Goal: Task Accomplishment & Management: Use online tool/utility

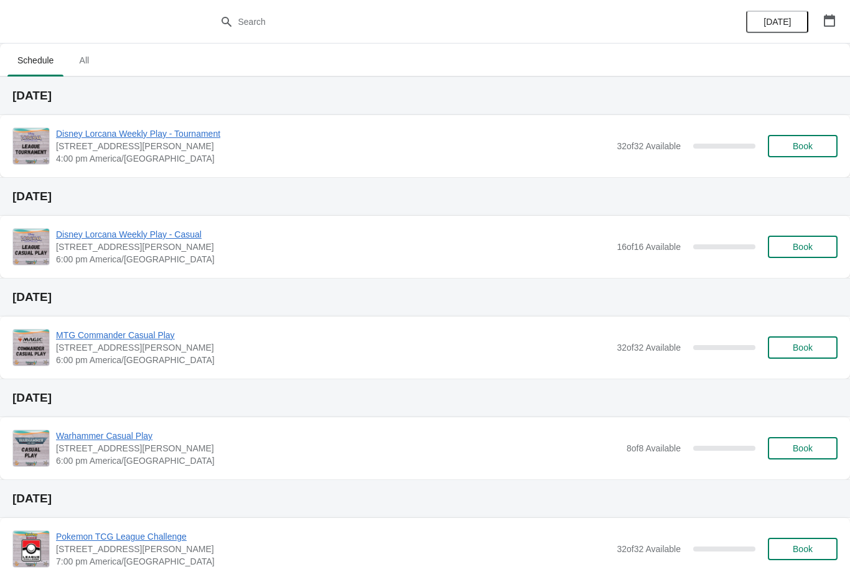
click at [793, 154] on button "Book" at bounding box center [803, 146] width 70 height 22
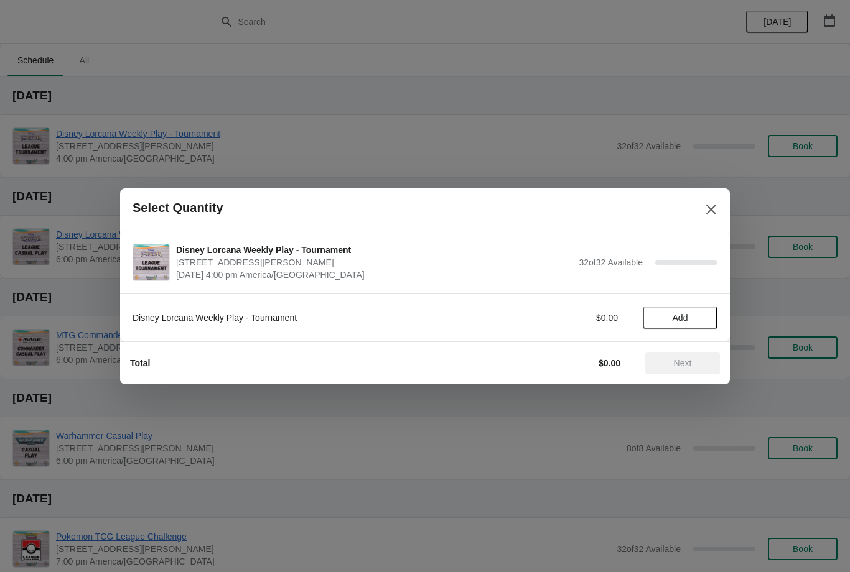
click at [678, 315] on span "Add" at bounding box center [681, 318] width 16 height 10
click at [679, 364] on span "Next" at bounding box center [683, 363] width 18 height 10
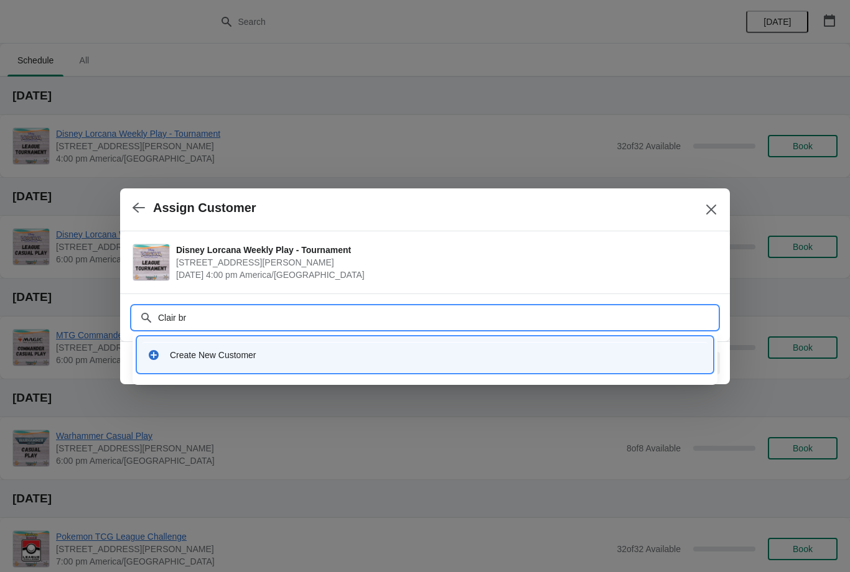
type input "Clair bro"
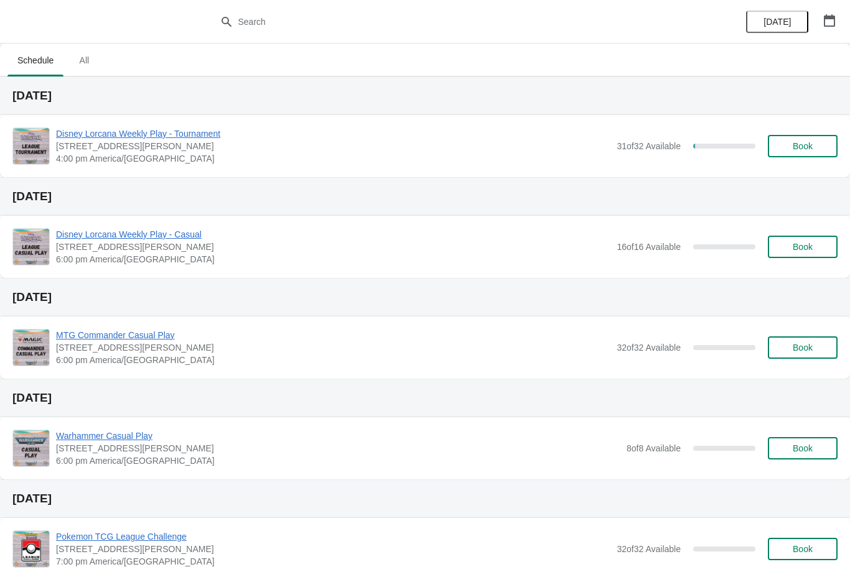
click at [805, 149] on span "Book" at bounding box center [803, 146] width 20 height 10
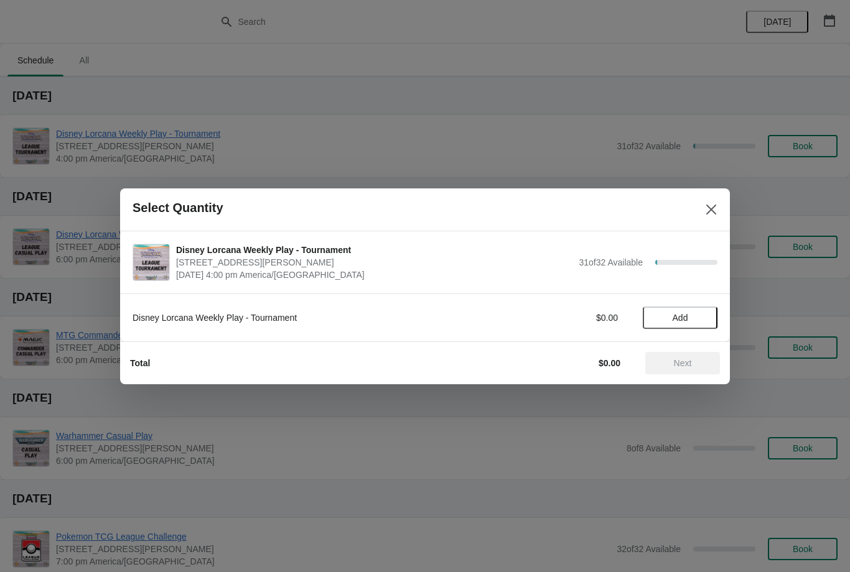
click at [687, 318] on span "Add" at bounding box center [681, 318] width 16 height 10
click at [689, 370] on button "Next" at bounding box center [682, 363] width 75 height 22
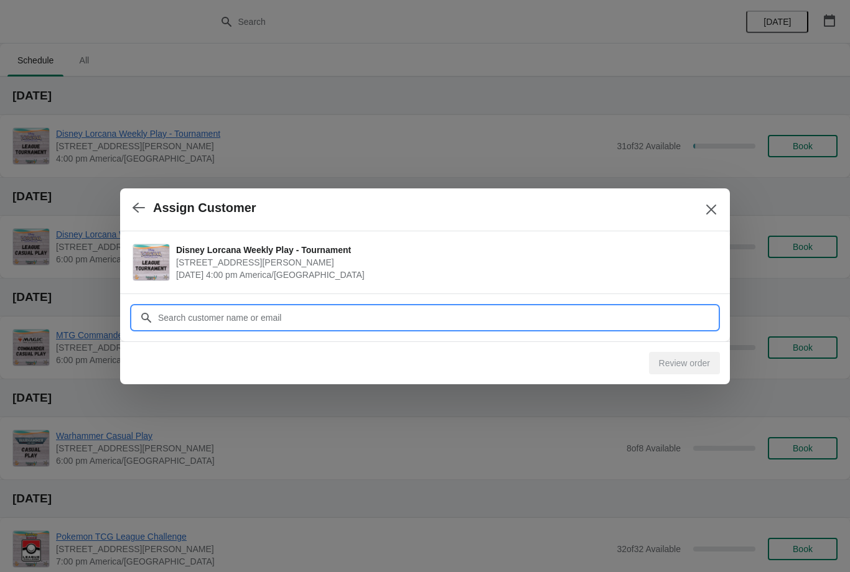
click at [271, 315] on input "Customer" at bounding box center [437, 318] width 560 height 22
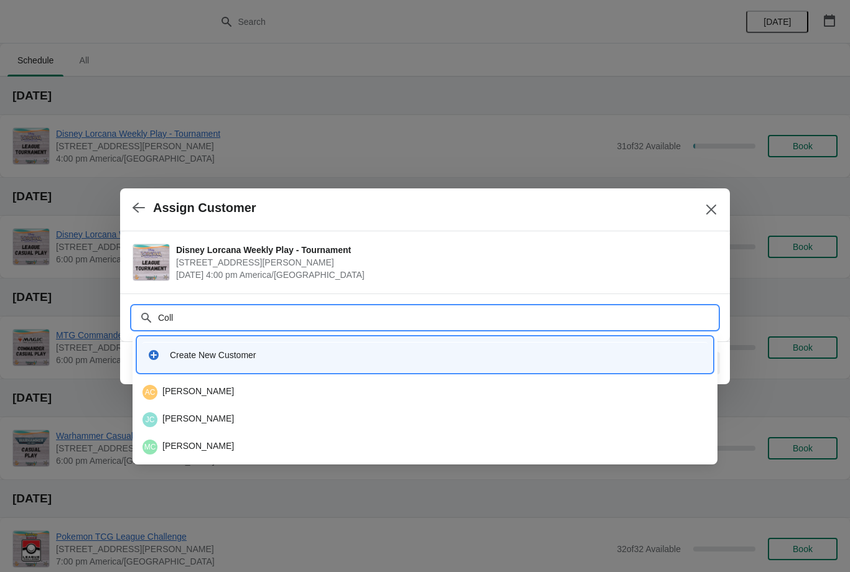
type input "Colli"
click at [209, 412] on div "MC [PERSON_NAME]" at bounding box center [424, 419] width 565 height 15
